Goal: Find specific page/section: Find specific page/section

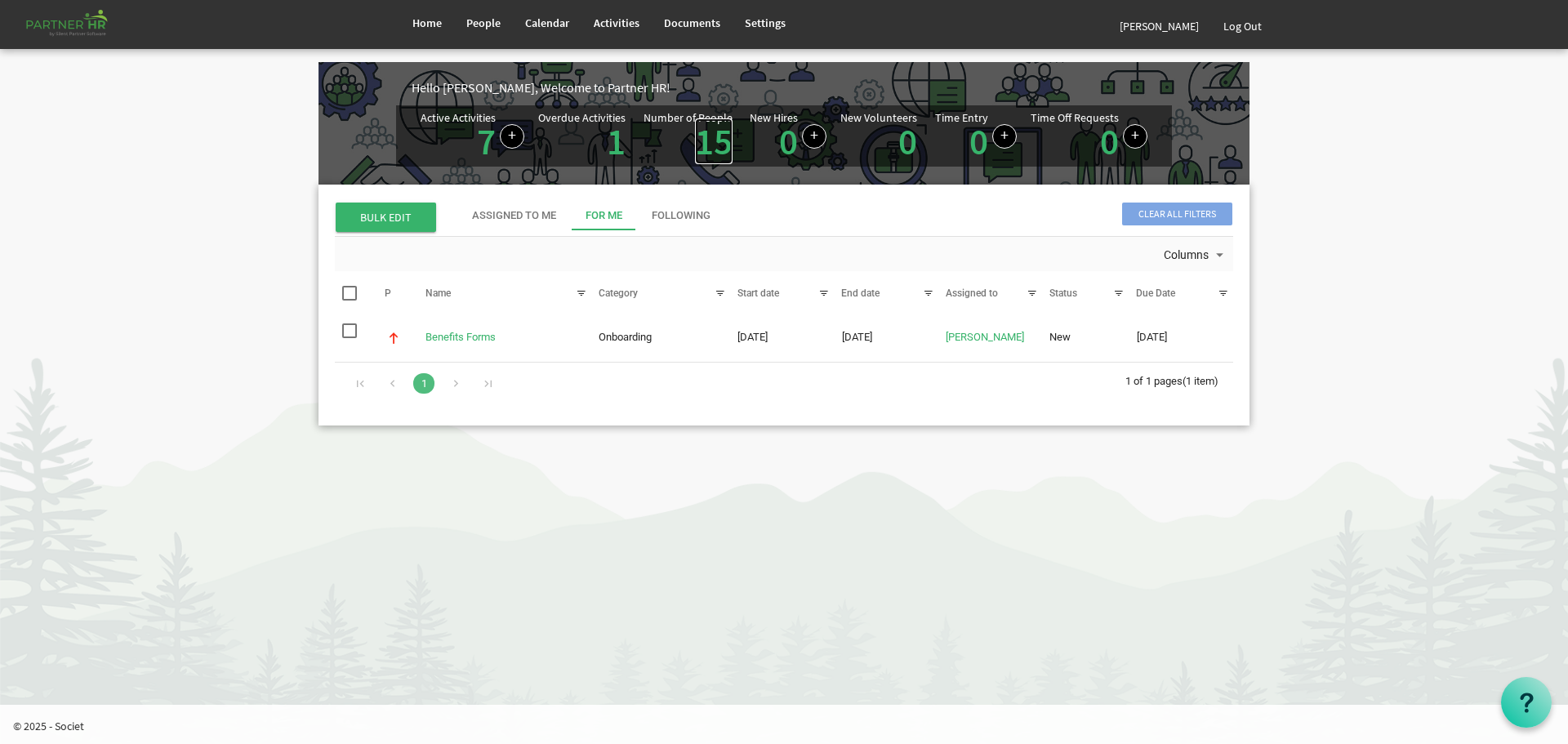
click at [712, 141] on link "15" at bounding box center [714, 141] width 38 height 46
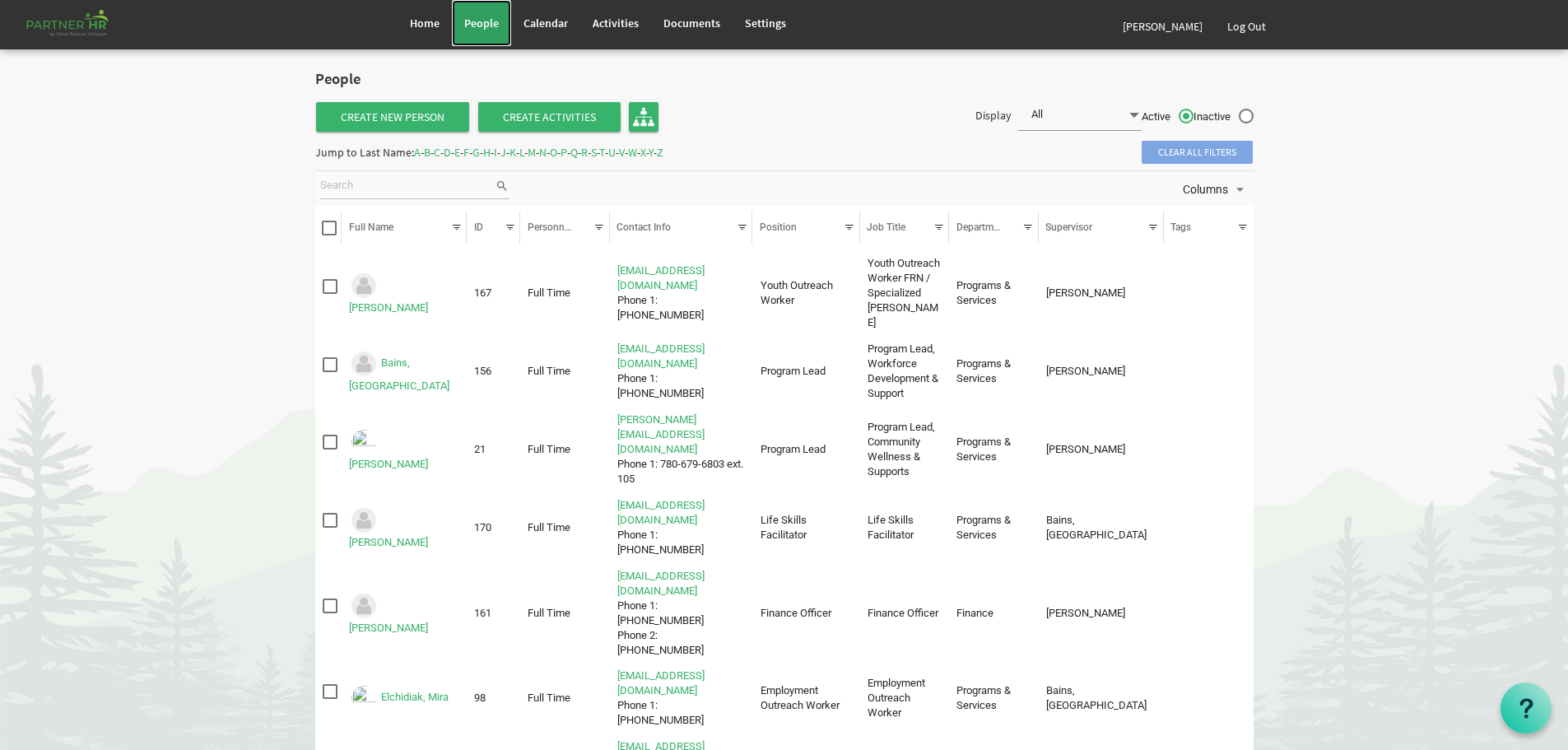
click at [477, 23] on span "People" at bounding box center [482, 23] width 35 height 15
